Goal: Find contact information: Find contact information

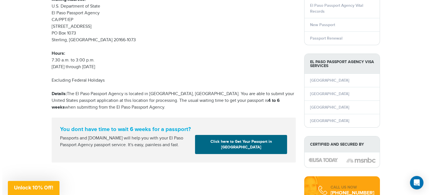
scroll to position [111, 0]
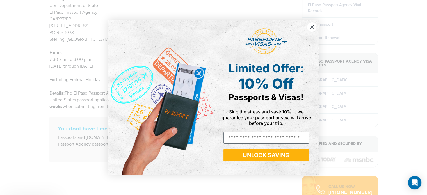
drag, startPoint x: 431, startPoint y: 16, endPoint x: 429, endPoint y: 51, distance: 35.7
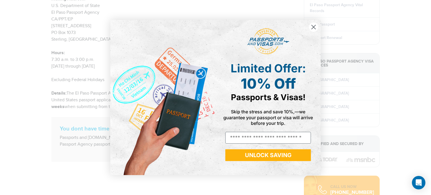
click at [313, 26] on icon "Close dialog" at bounding box center [314, 27] width 4 height 4
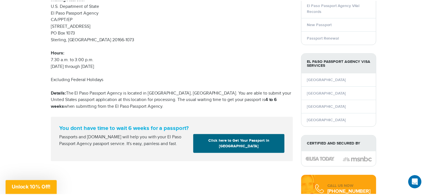
scroll to position [0, 0]
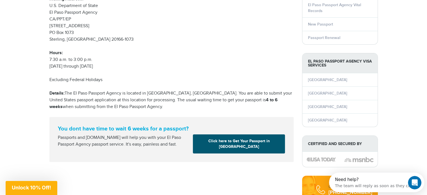
click at [227, 139] on link "Click here to Get Your Passport in [GEOGRAPHIC_DATA]" at bounding box center [239, 144] width 92 height 19
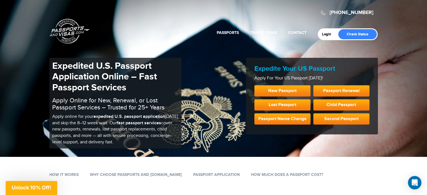
scroll to position [171, 0]
